Goal: Information Seeking & Learning: Learn about a topic

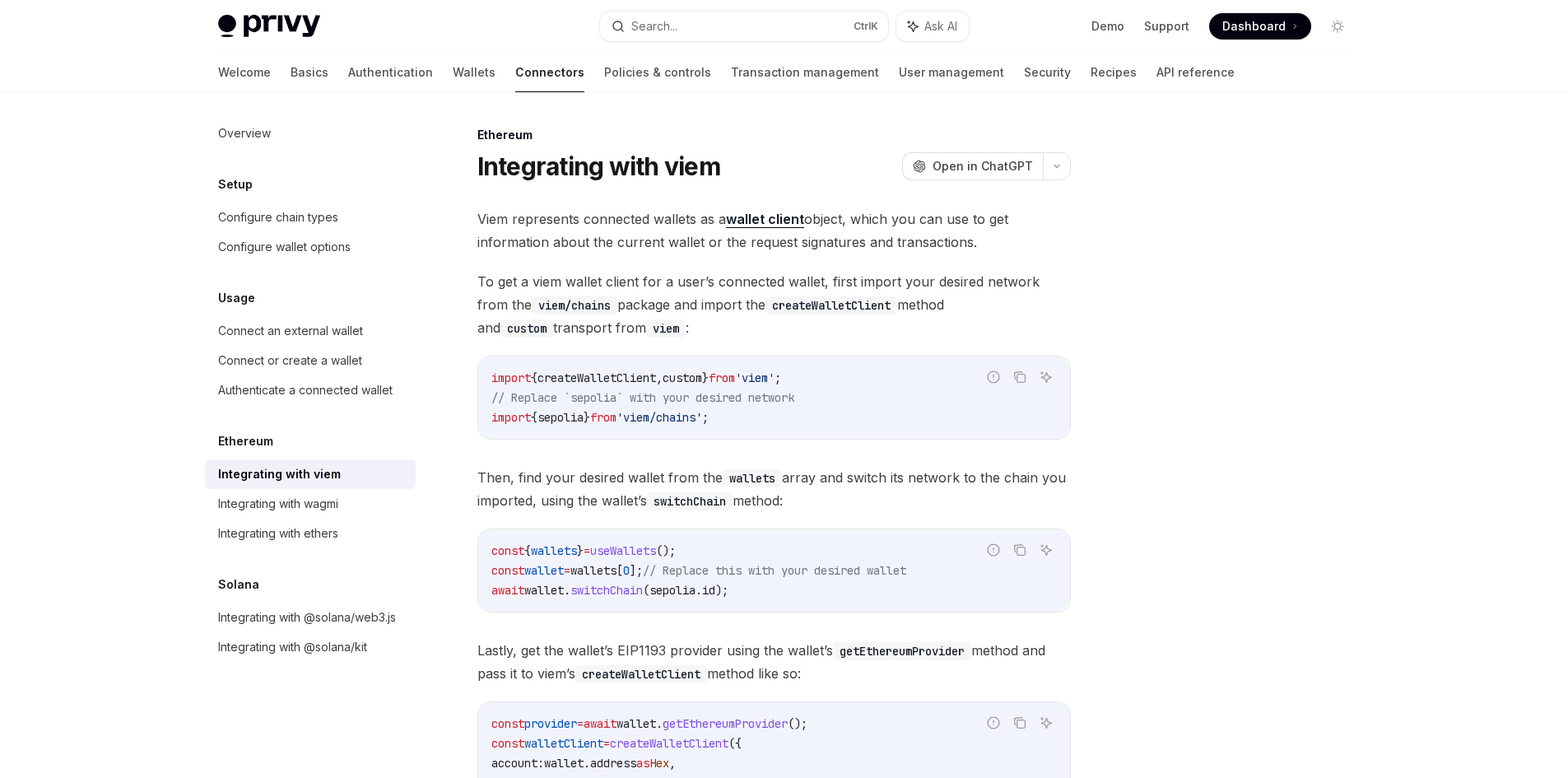
scroll to position [383, 0]
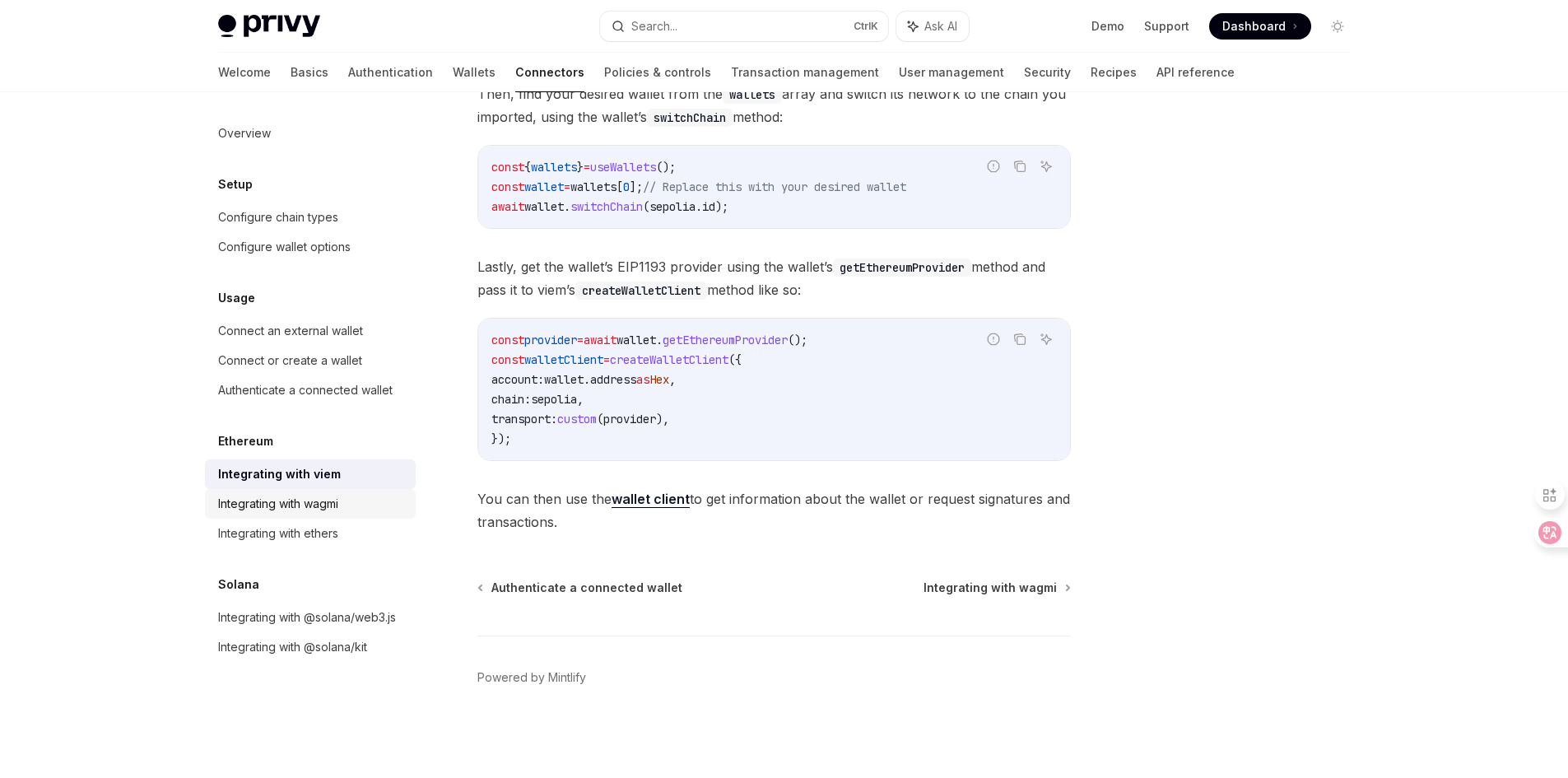
click at [299, 506] on div "Integrating with wagmi" at bounding box center [278, 503] width 120 height 19
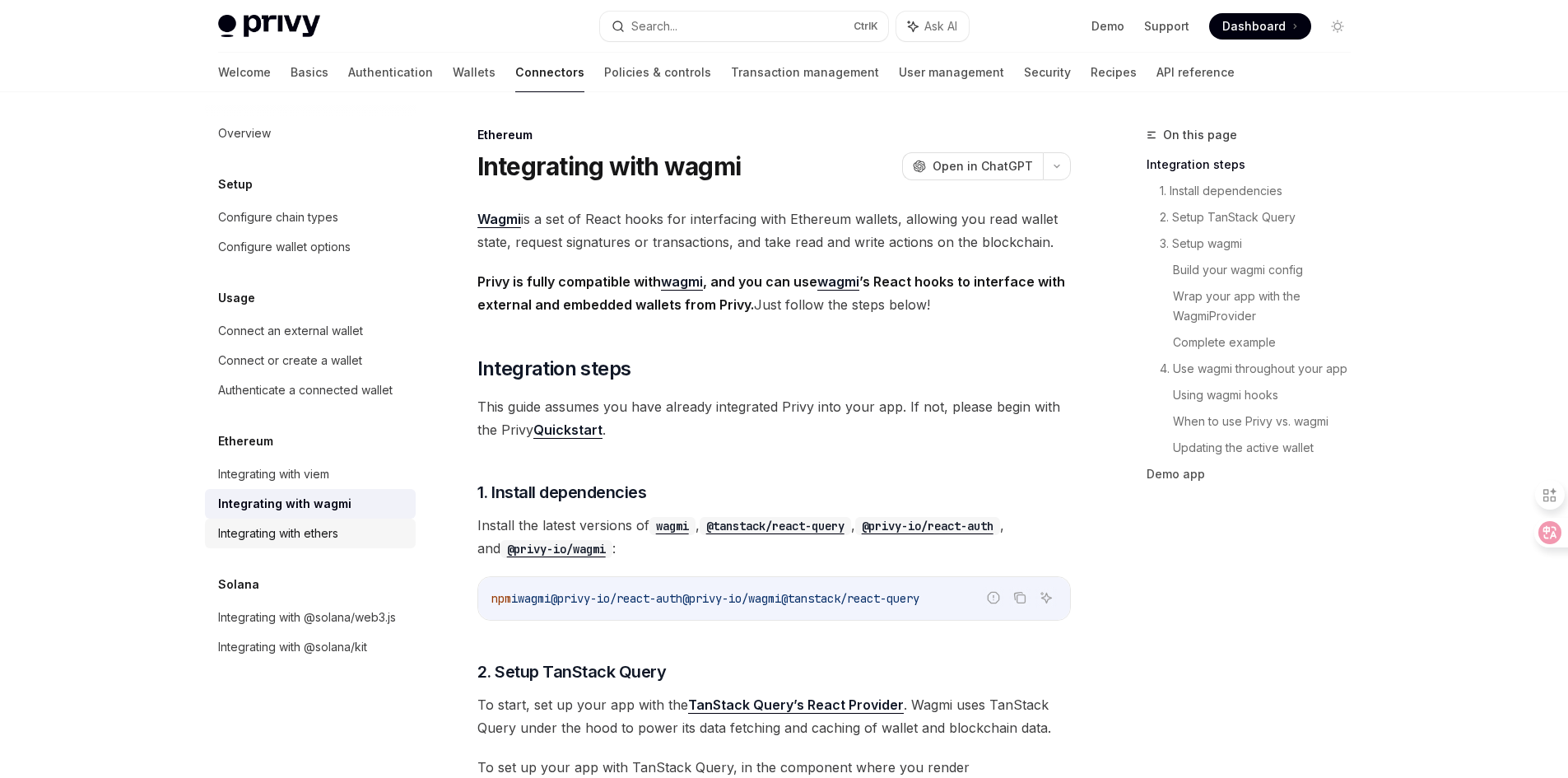
click at [325, 528] on div "Integrating with ethers" at bounding box center [278, 532] width 120 height 19
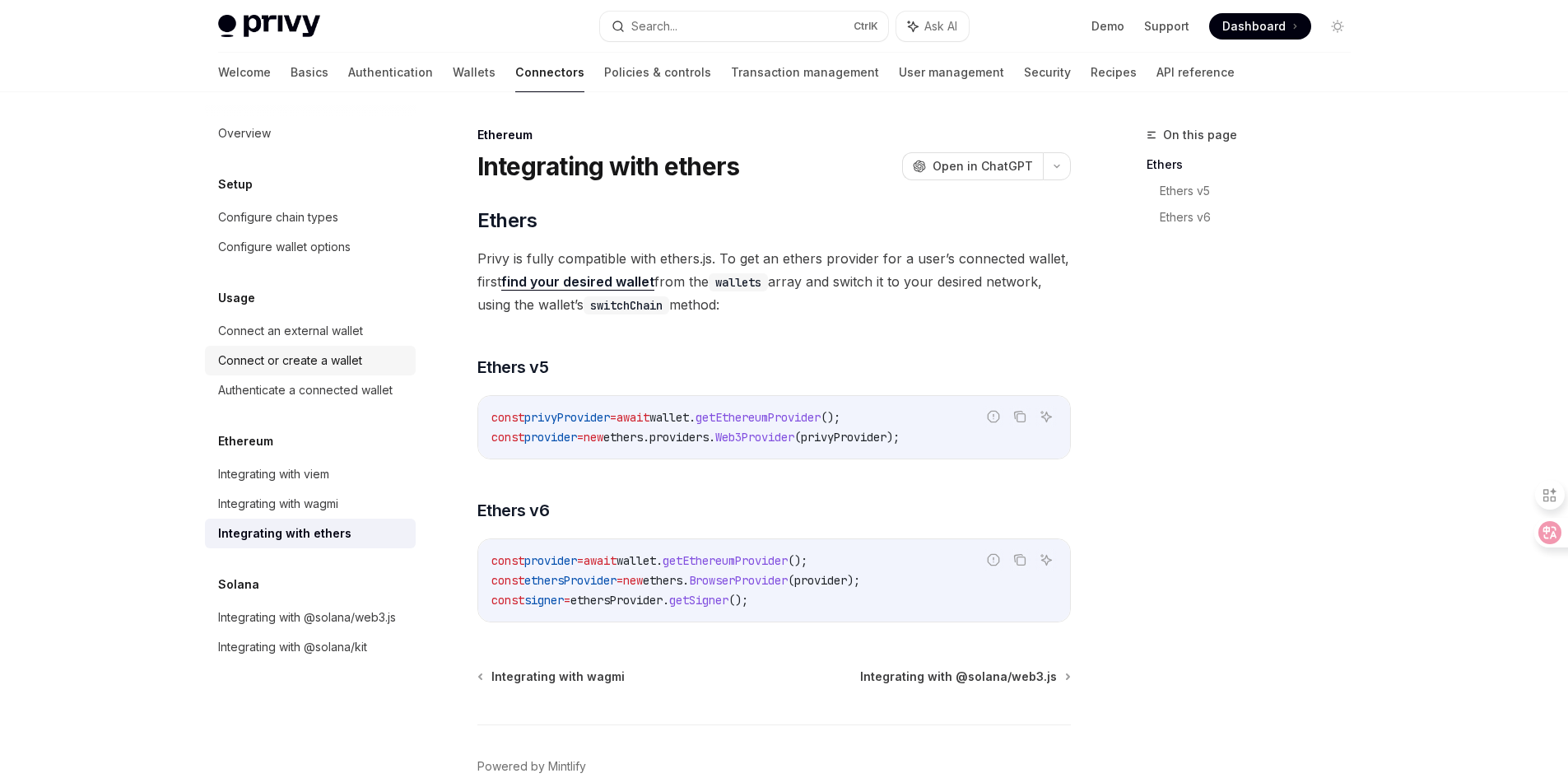
click at [342, 364] on div "Connect or create a wallet" at bounding box center [290, 359] width 144 height 19
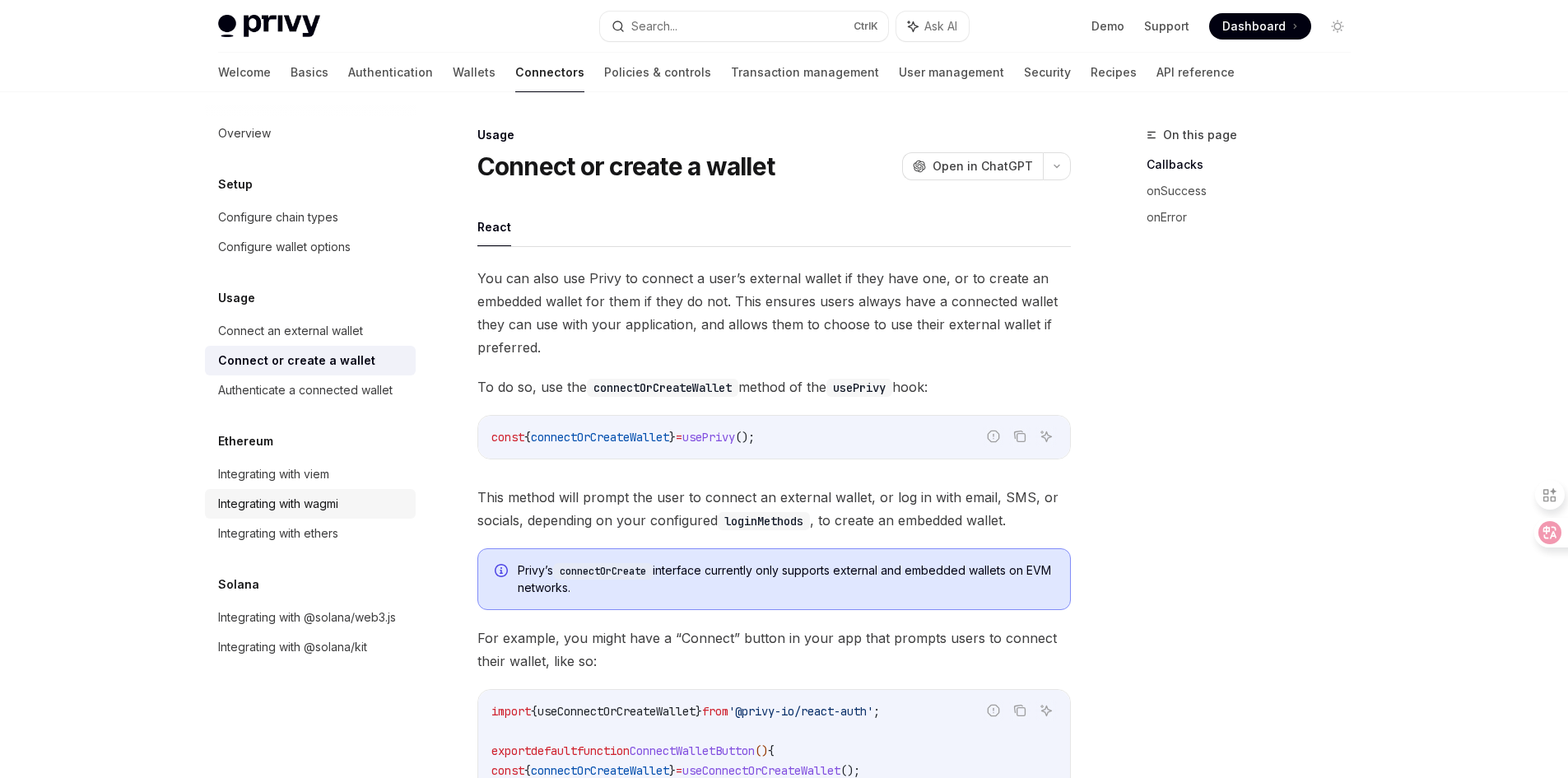
click at [325, 506] on div "Integrating with wagmi" at bounding box center [278, 503] width 120 height 19
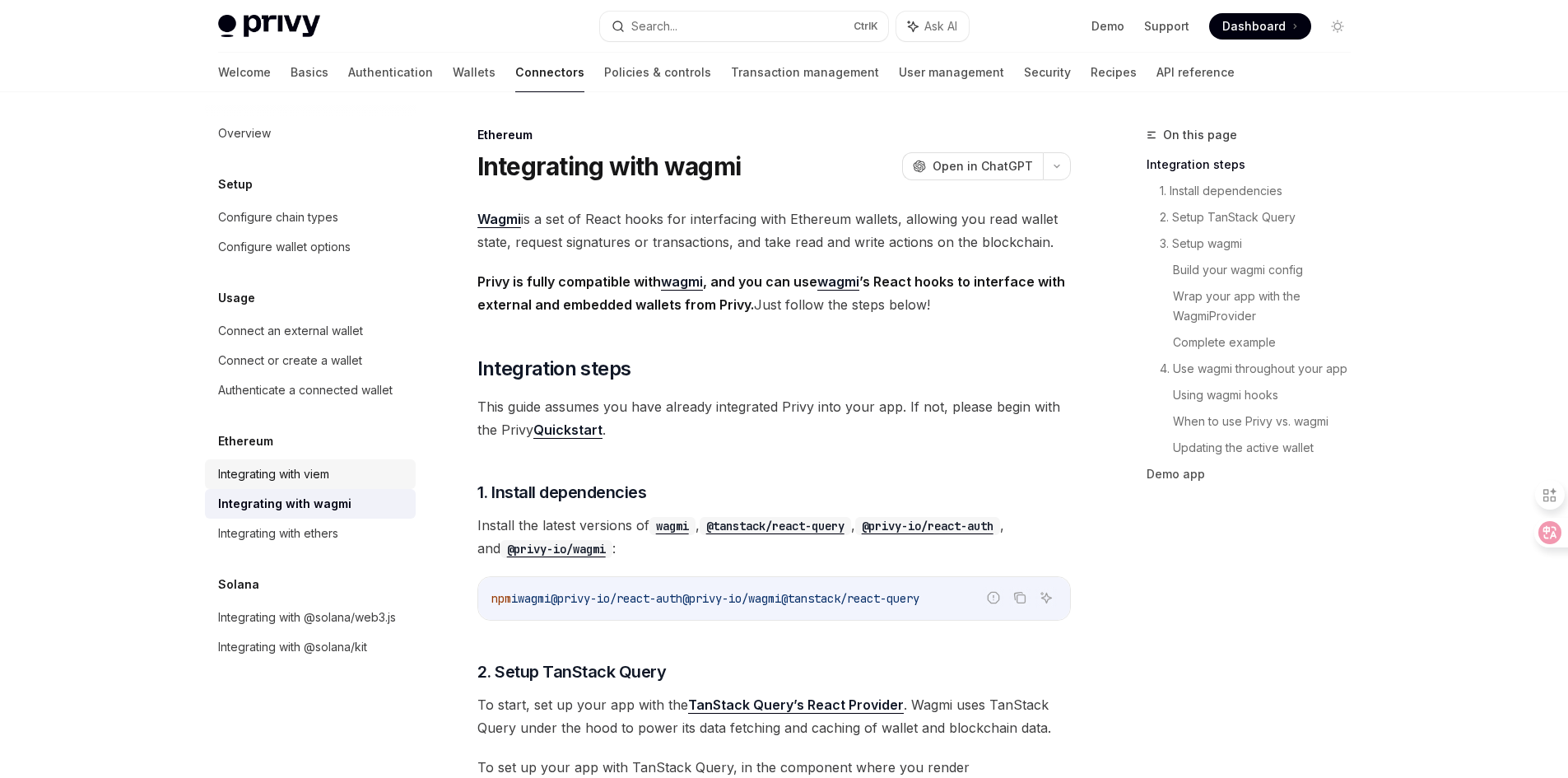
click at [320, 479] on div "Integrating with viem" at bounding box center [274, 473] width 111 height 19
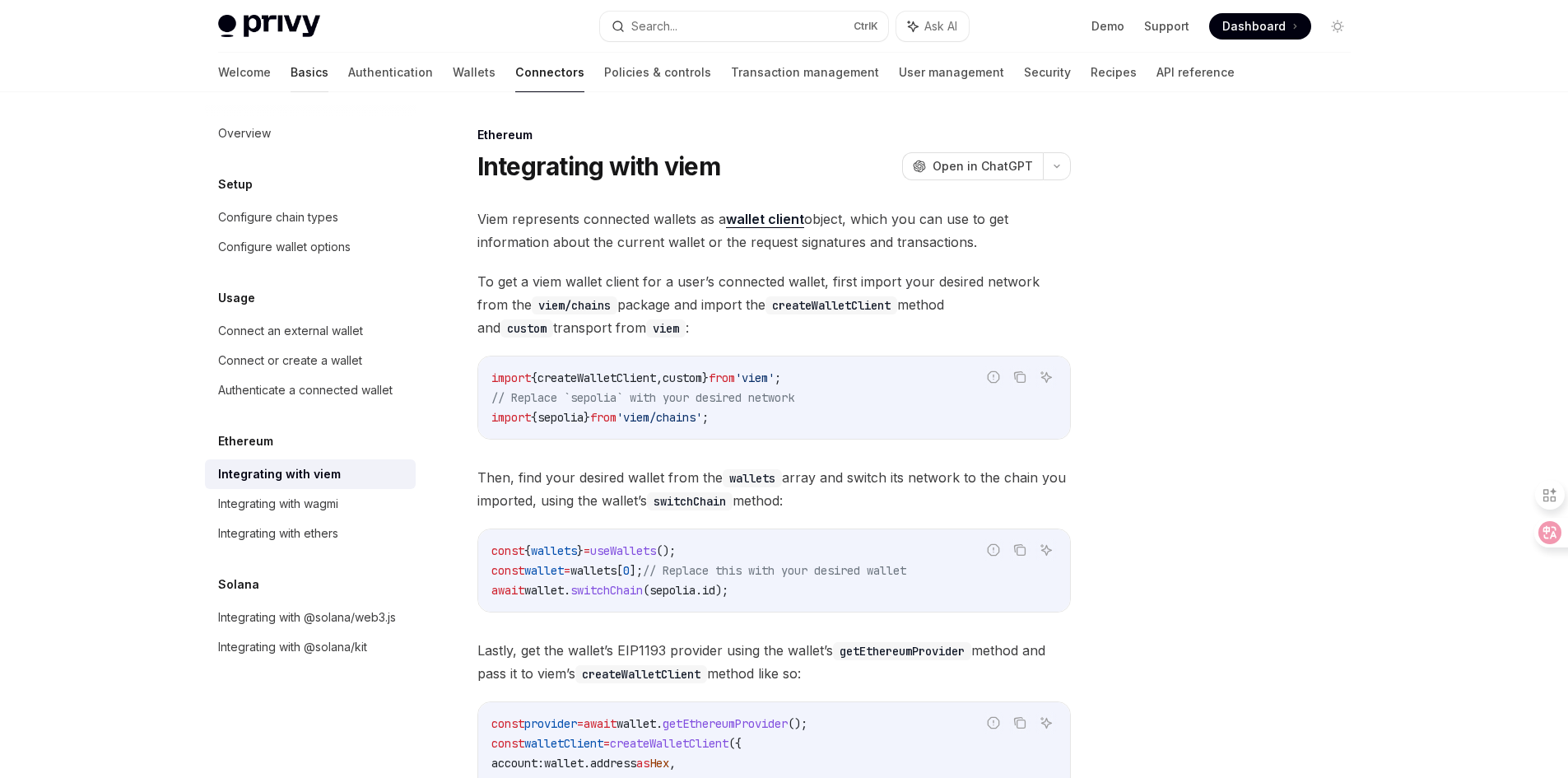
click at [290, 73] on link "Basics" at bounding box center [309, 72] width 38 height 40
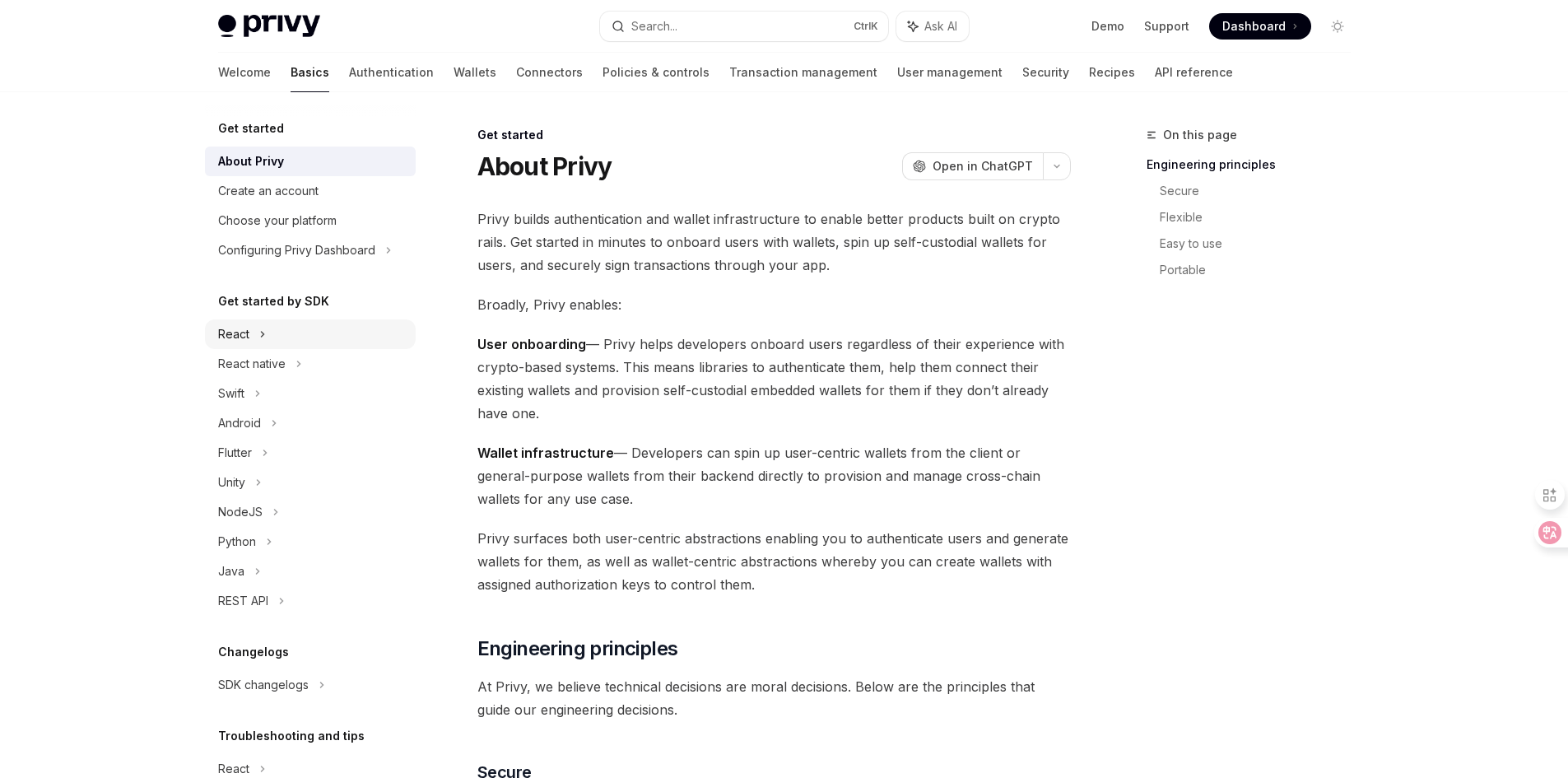
click at [271, 334] on div "React" at bounding box center [311, 334] width 211 height 30
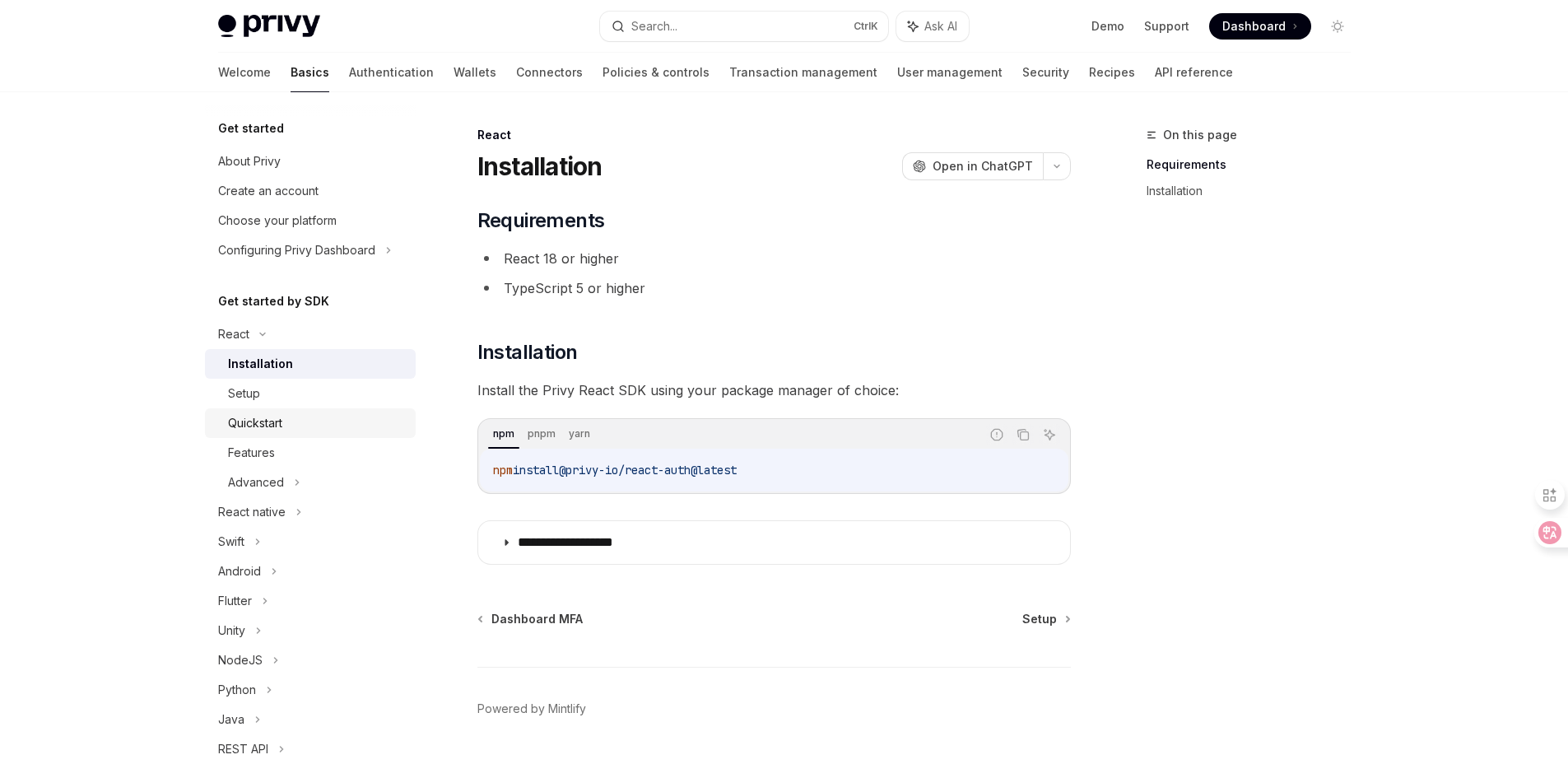
click at [314, 418] on div "Quickstart" at bounding box center [317, 422] width 178 height 19
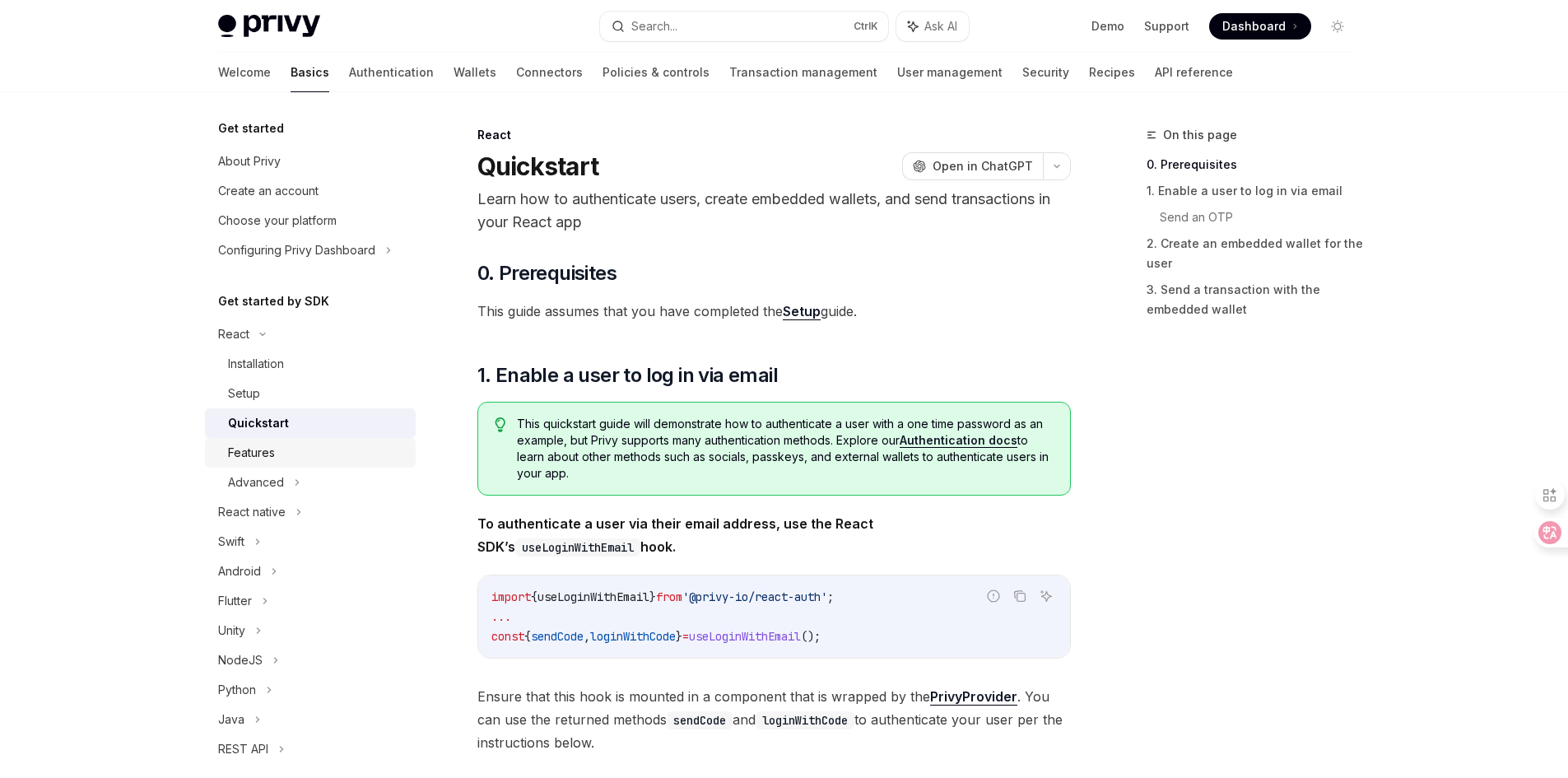
click at [309, 444] on div "Features" at bounding box center [317, 452] width 178 height 19
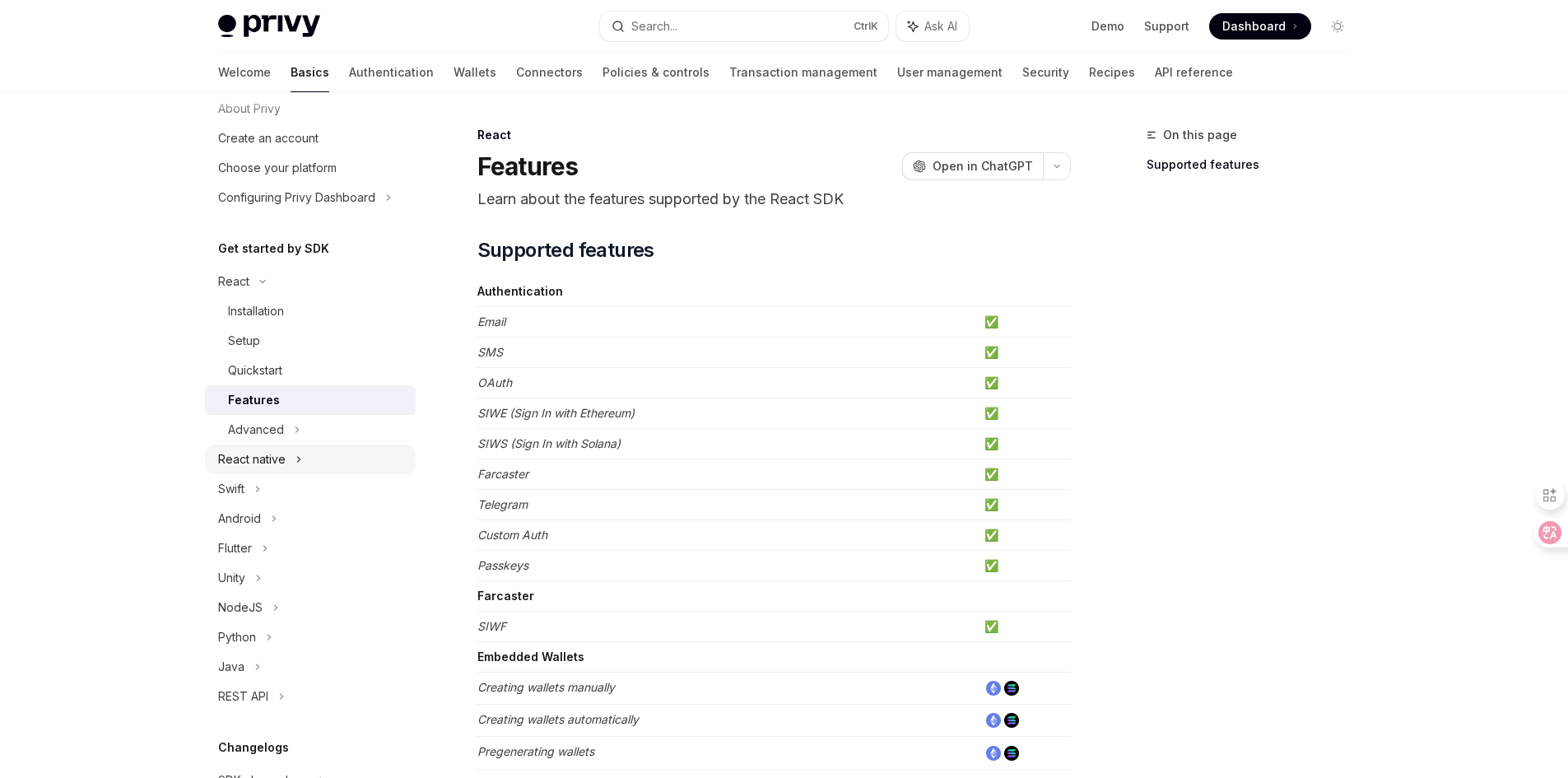
scroll to position [164, 0]
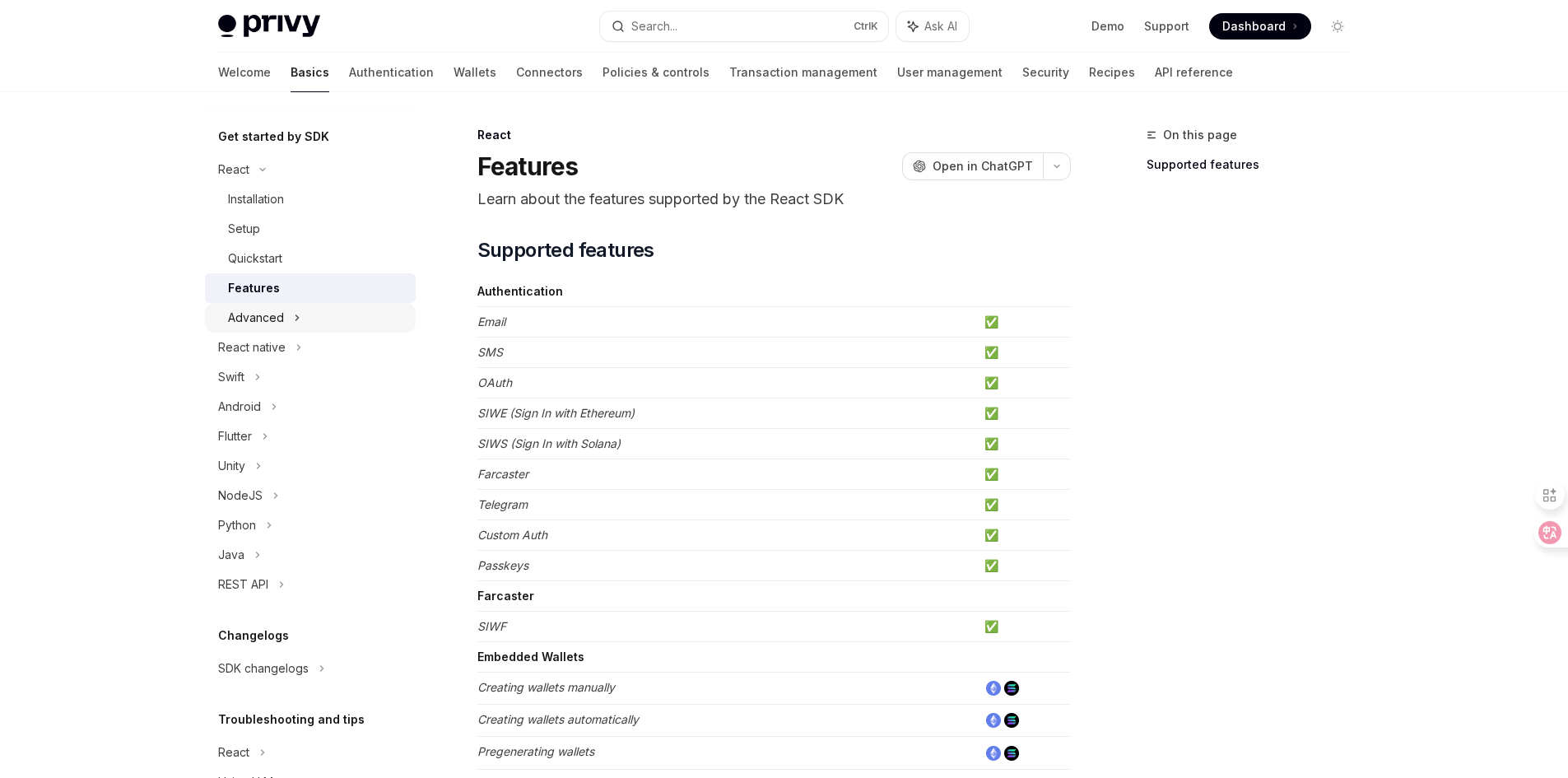
click at [279, 326] on div "Advanced" at bounding box center [256, 317] width 56 height 19
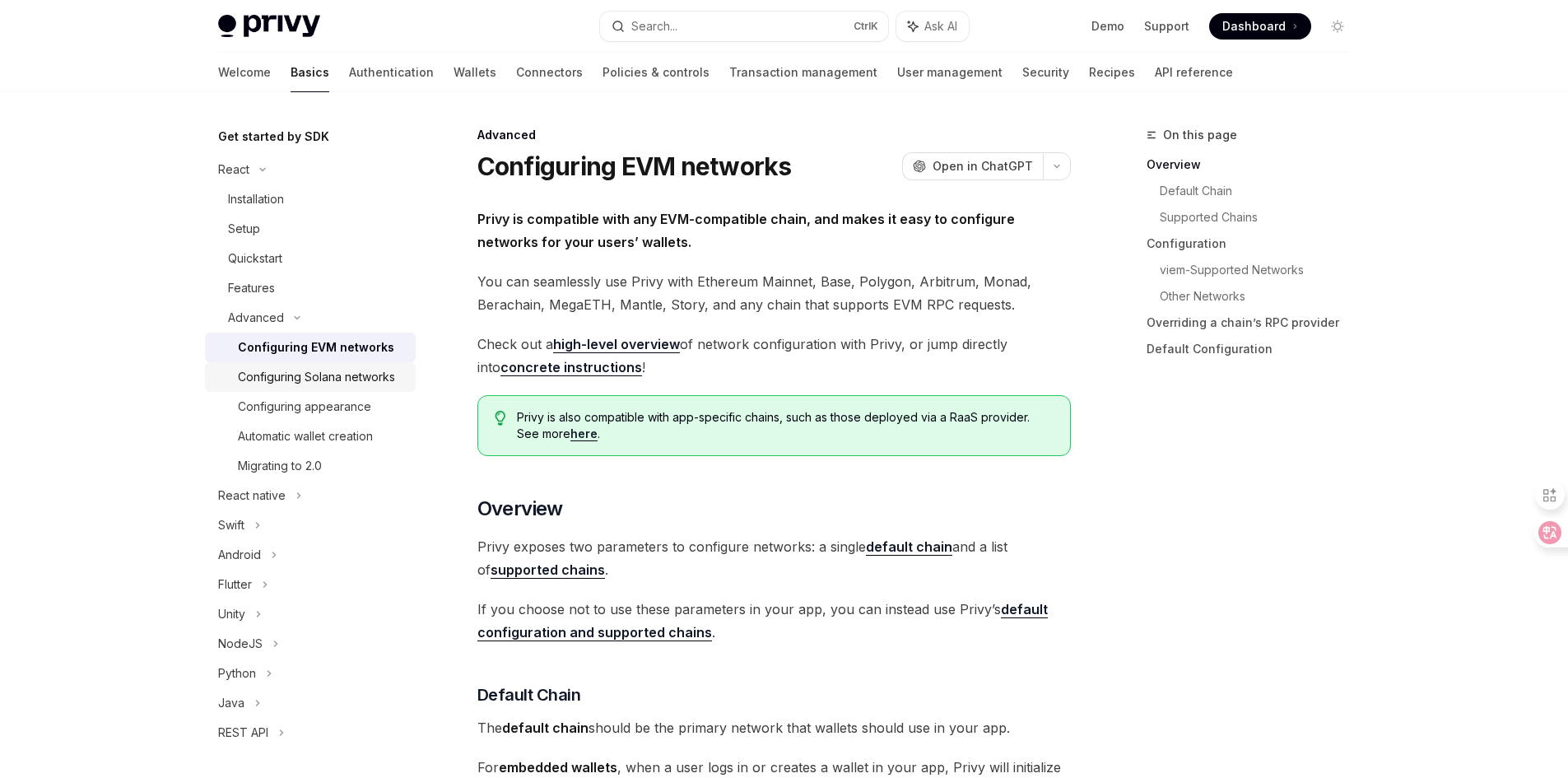
click at [326, 387] on div "Configuring Solana networks" at bounding box center [316, 376] width 157 height 19
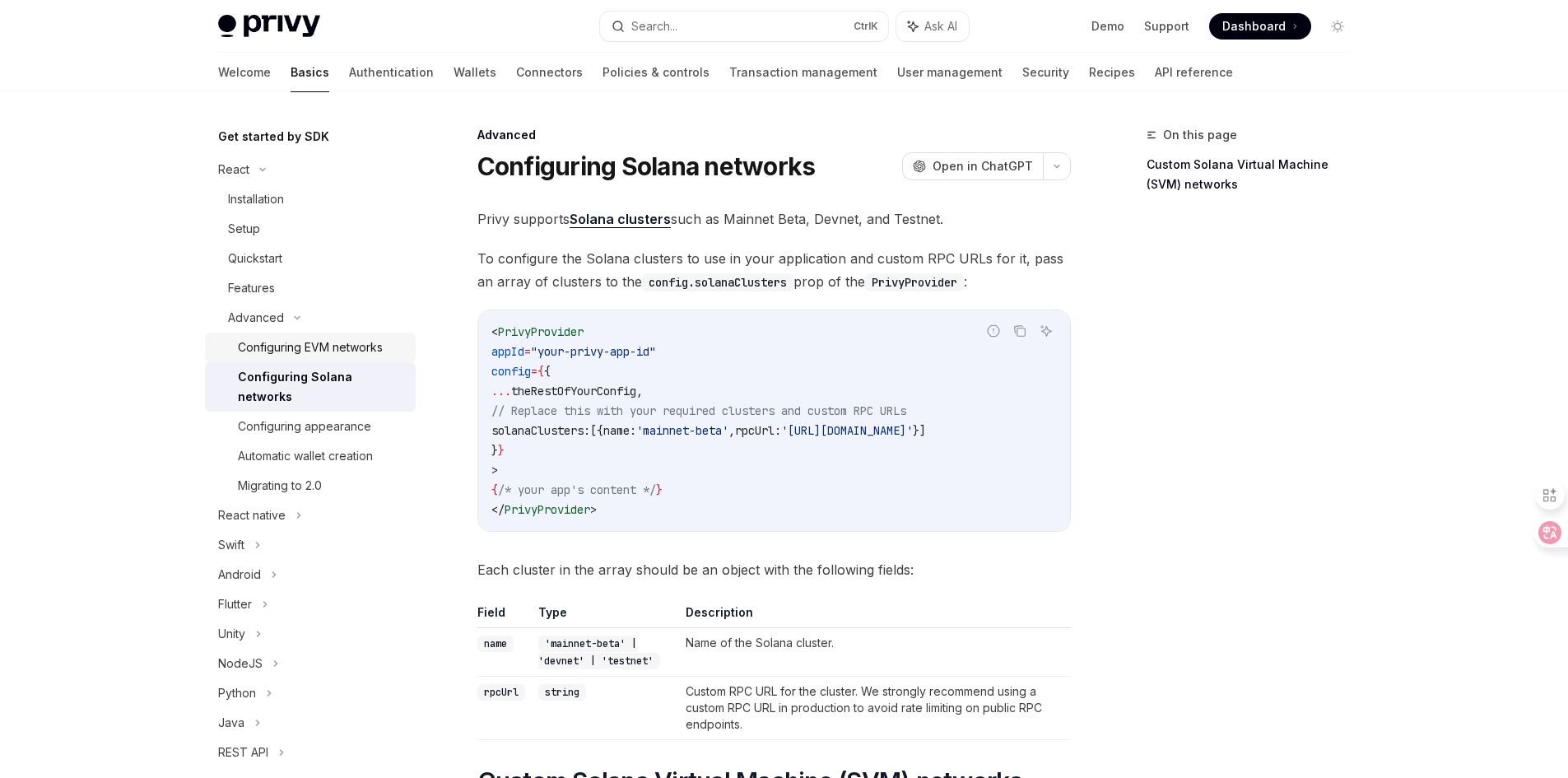
click at [327, 357] on link "Configuring EVM networks" at bounding box center [311, 347] width 211 height 30
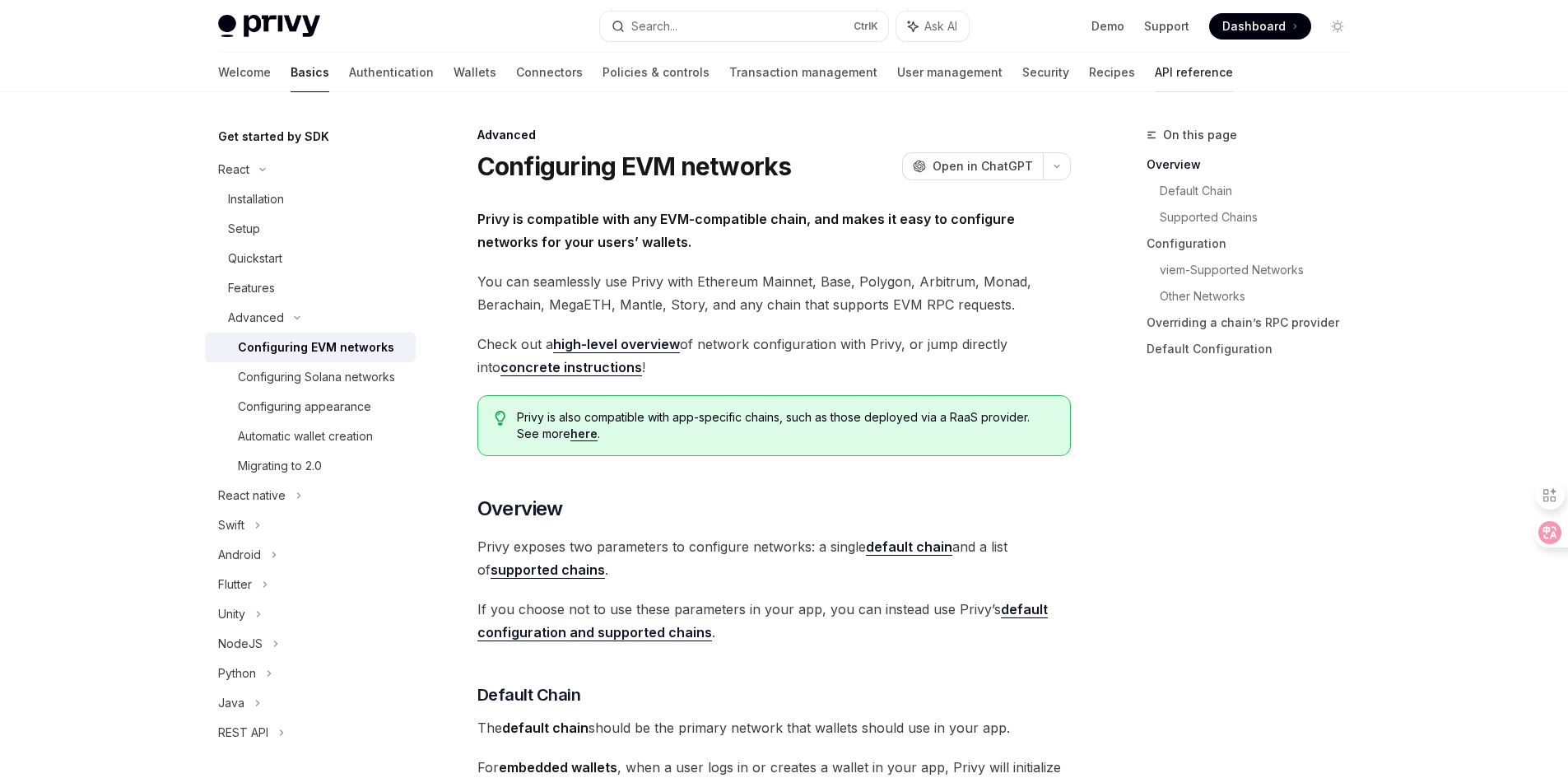
click at [1155, 77] on link "API reference" at bounding box center [1194, 72] width 79 height 40
type textarea "*"
